Goal: Information Seeking & Learning: Learn about a topic

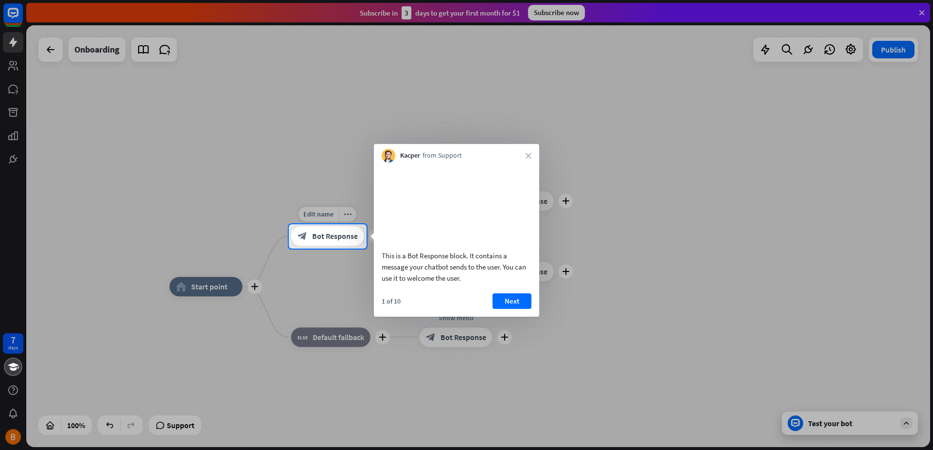
click at [334, 232] on span "Bot Response" at bounding box center [335, 236] width 46 height 10
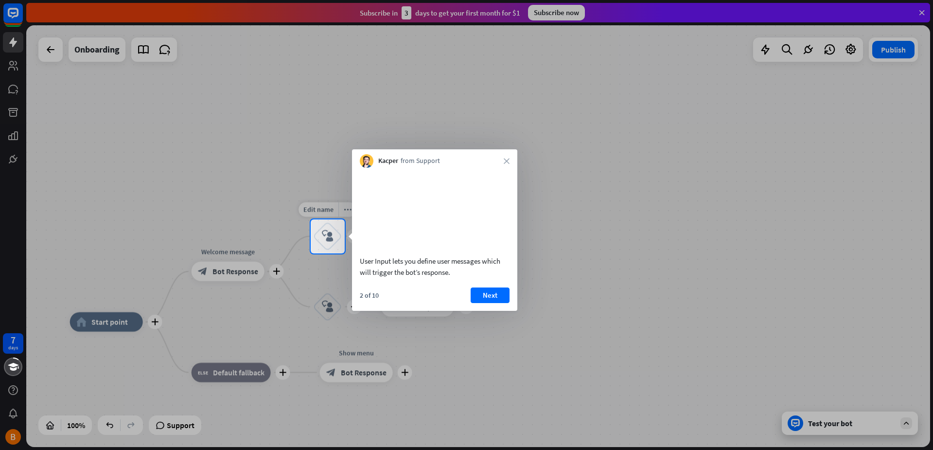
click at [320, 228] on div "block_user_input" at bounding box center [327, 236] width 29 height 29
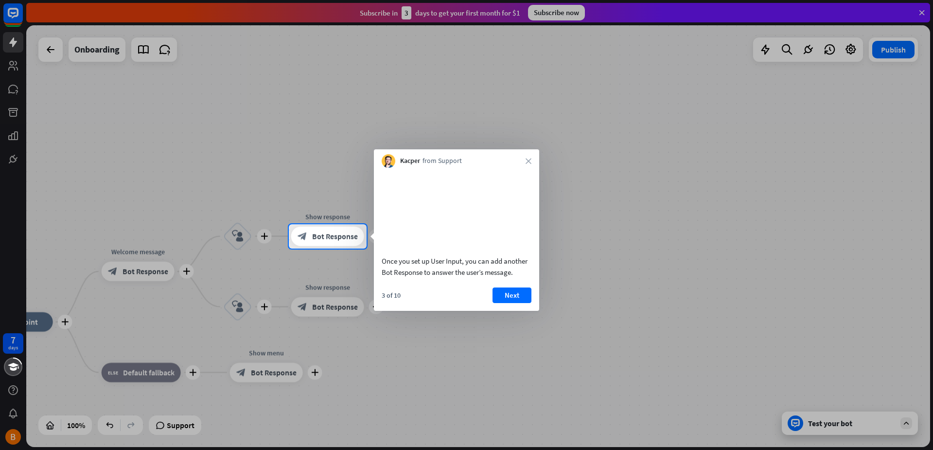
click at [419, 230] on video at bounding box center [457, 210] width 150 height 75
click at [509, 303] on button "Next" at bounding box center [512, 295] width 39 height 16
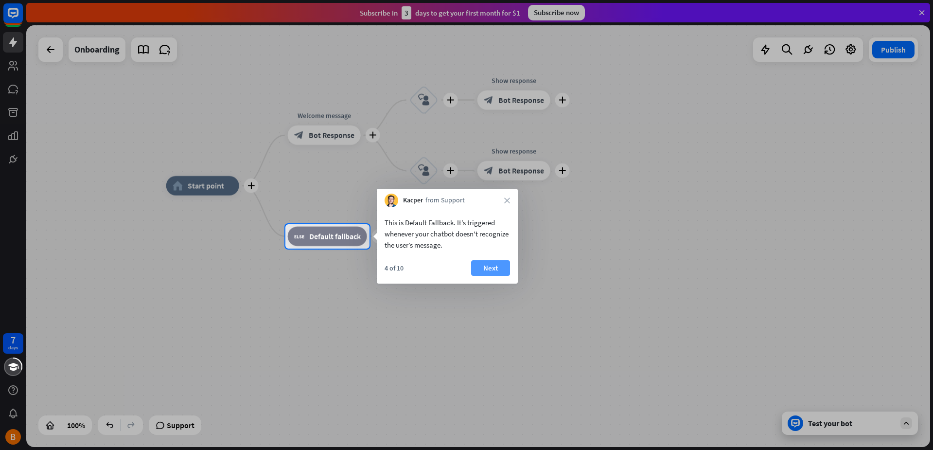
click at [480, 273] on button "Next" at bounding box center [490, 268] width 39 height 16
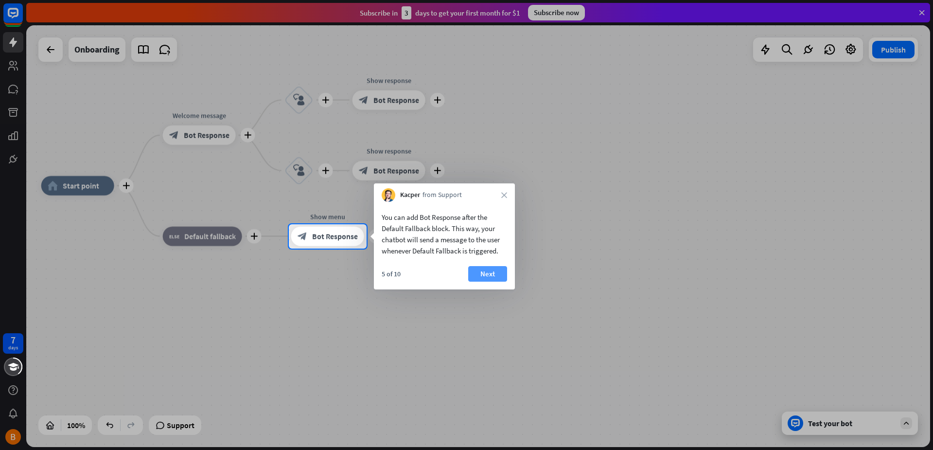
click at [493, 281] on button "Next" at bounding box center [487, 274] width 39 height 16
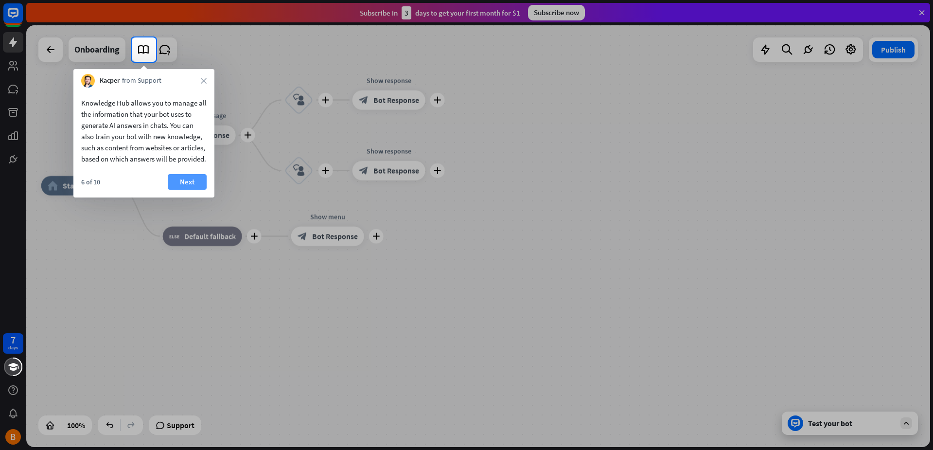
click at [183, 190] on button "Next" at bounding box center [187, 182] width 39 height 16
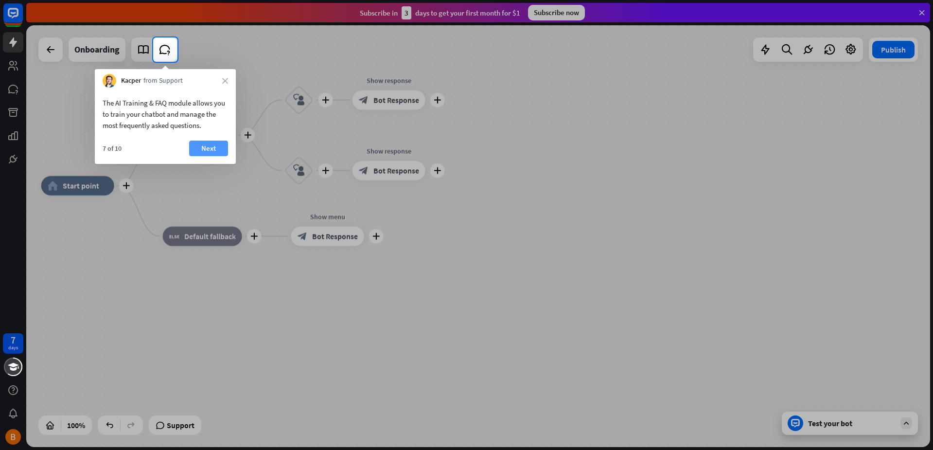
click at [197, 151] on button "Next" at bounding box center [208, 149] width 39 height 16
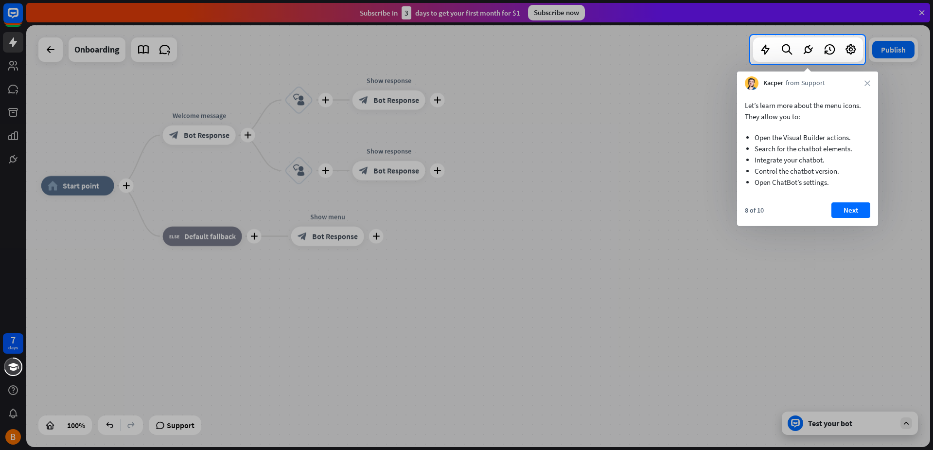
click at [65, 185] on div at bounding box center [466, 257] width 933 height 386
click at [186, 136] on div at bounding box center [466, 257] width 933 height 386
click at [200, 118] on div at bounding box center [466, 257] width 933 height 386
click at [862, 208] on button "Next" at bounding box center [851, 210] width 39 height 16
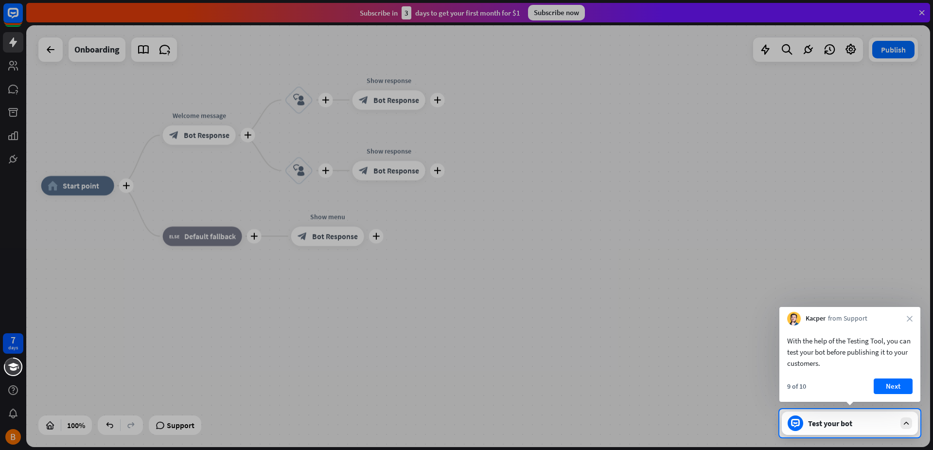
click at [872, 379] on div "9 of 10 Next" at bounding box center [850, 389] width 141 height 23
click at [881, 383] on button "Next" at bounding box center [893, 386] width 39 height 16
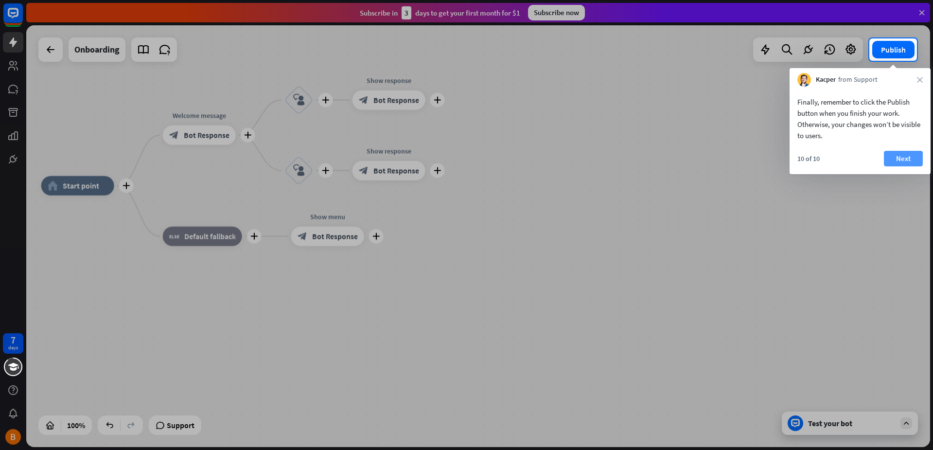
click at [896, 165] on button "Next" at bounding box center [903, 159] width 39 height 16
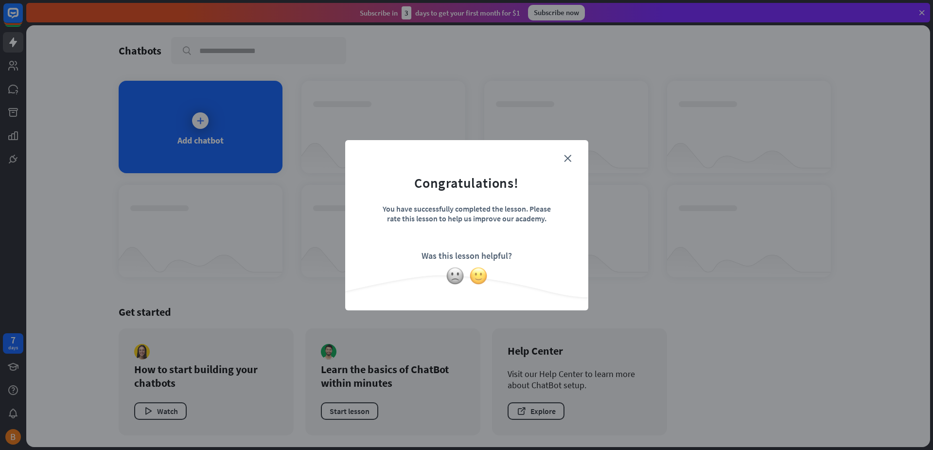
click at [478, 274] on img at bounding box center [478, 276] width 18 height 18
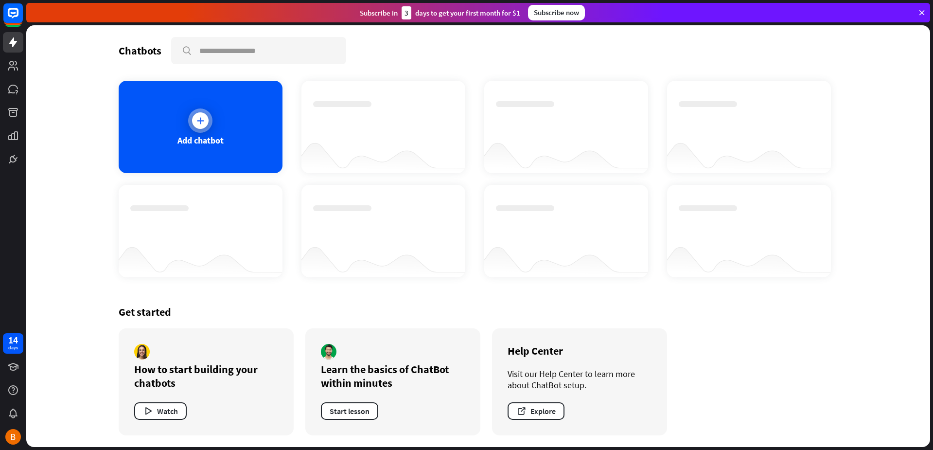
click at [208, 120] on div at bounding box center [200, 120] width 17 height 17
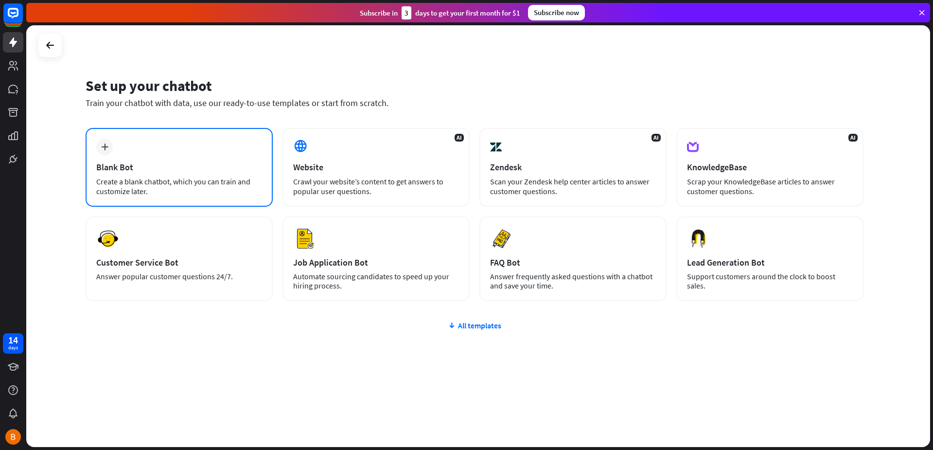
click at [102, 151] on div "plus" at bounding box center [104, 147] width 17 height 17
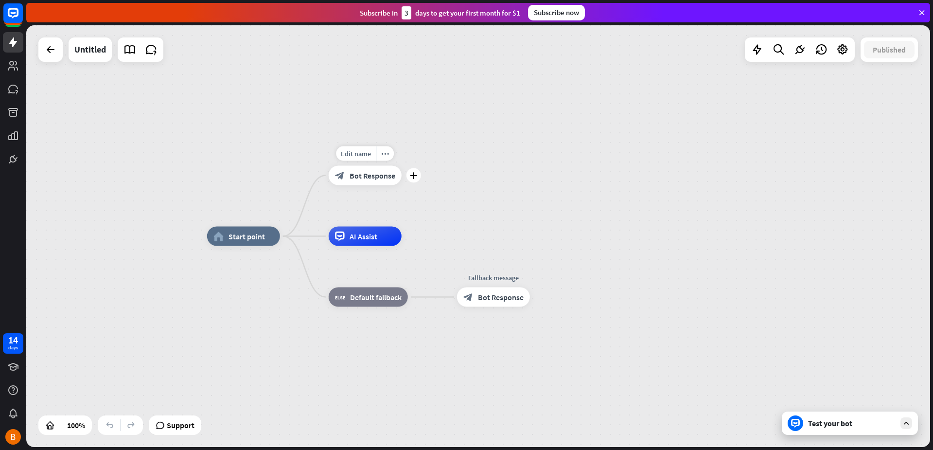
click at [356, 178] on span "Bot Response" at bounding box center [373, 176] width 46 height 10
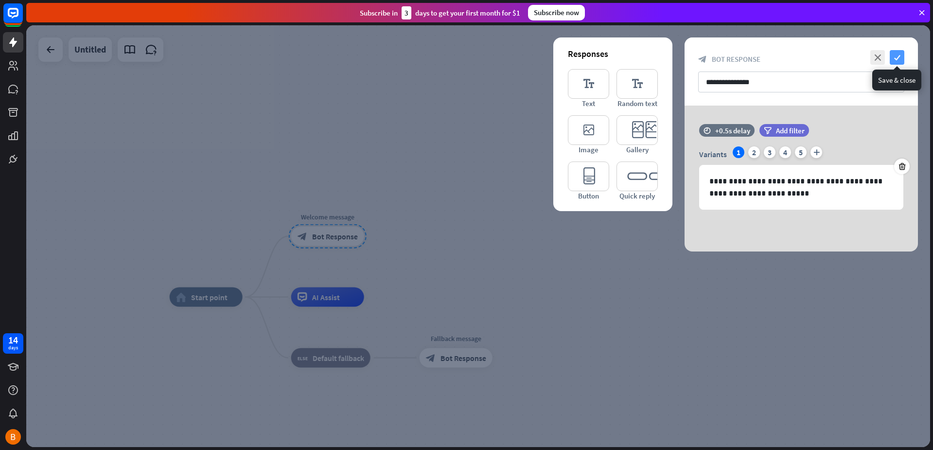
click at [902, 56] on icon "check" at bounding box center [897, 57] width 15 height 15
